Goal: Navigation & Orientation: Find specific page/section

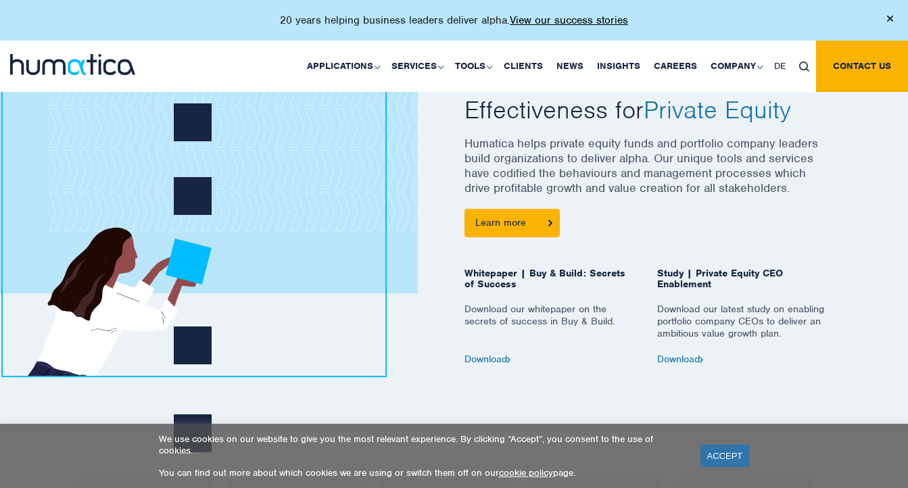
scroll to position [583, 0]
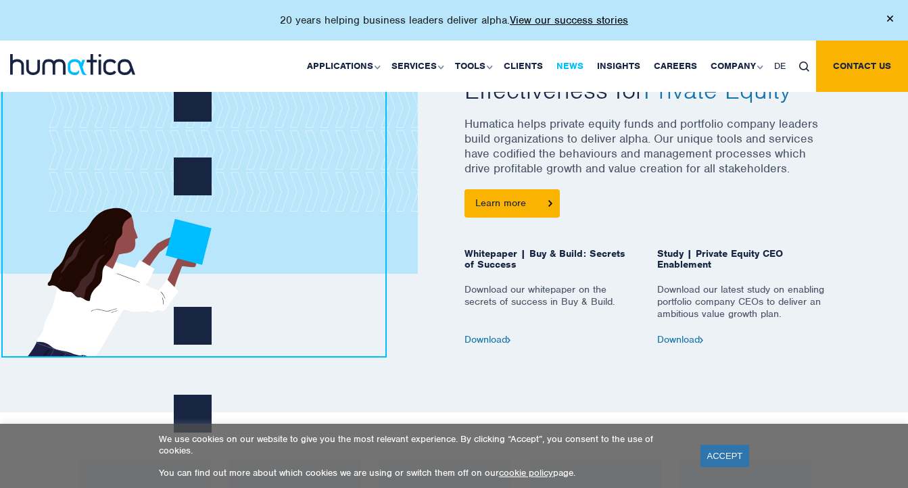
click at [575, 65] on link "News" at bounding box center [570, 66] width 41 height 51
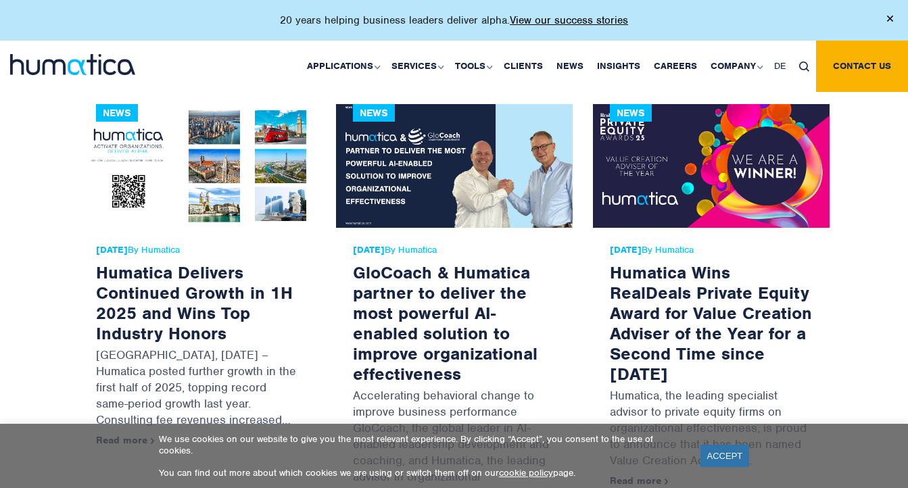
scroll to position [815, 0]
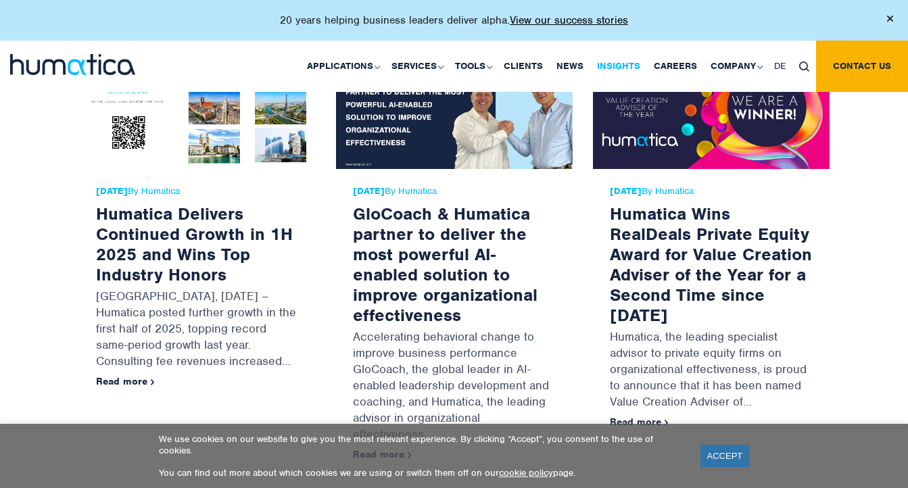
click at [621, 60] on link "Insights" at bounding box center [618, 66] width 57 height 51
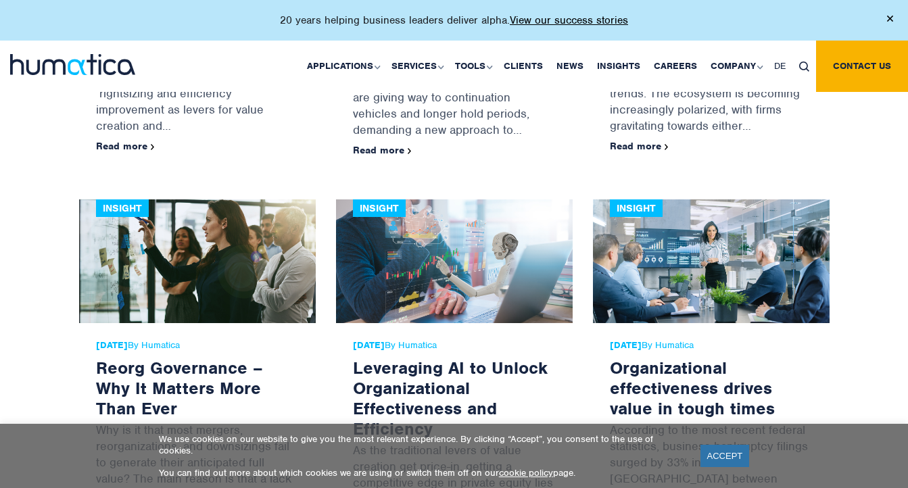
scroll to position [1445, 0]
